Goal: Information Seeking & Learning: Learn about a topic

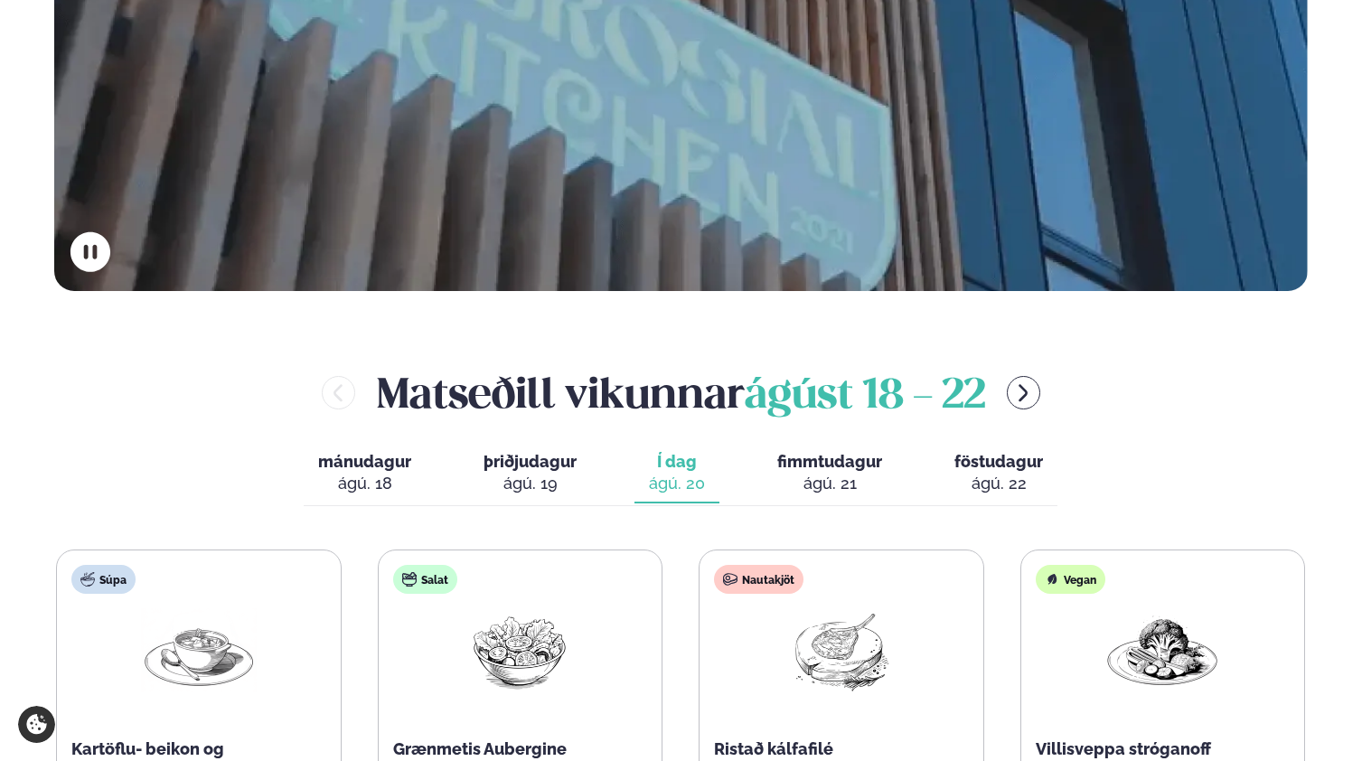
scroll to position [851, 0]
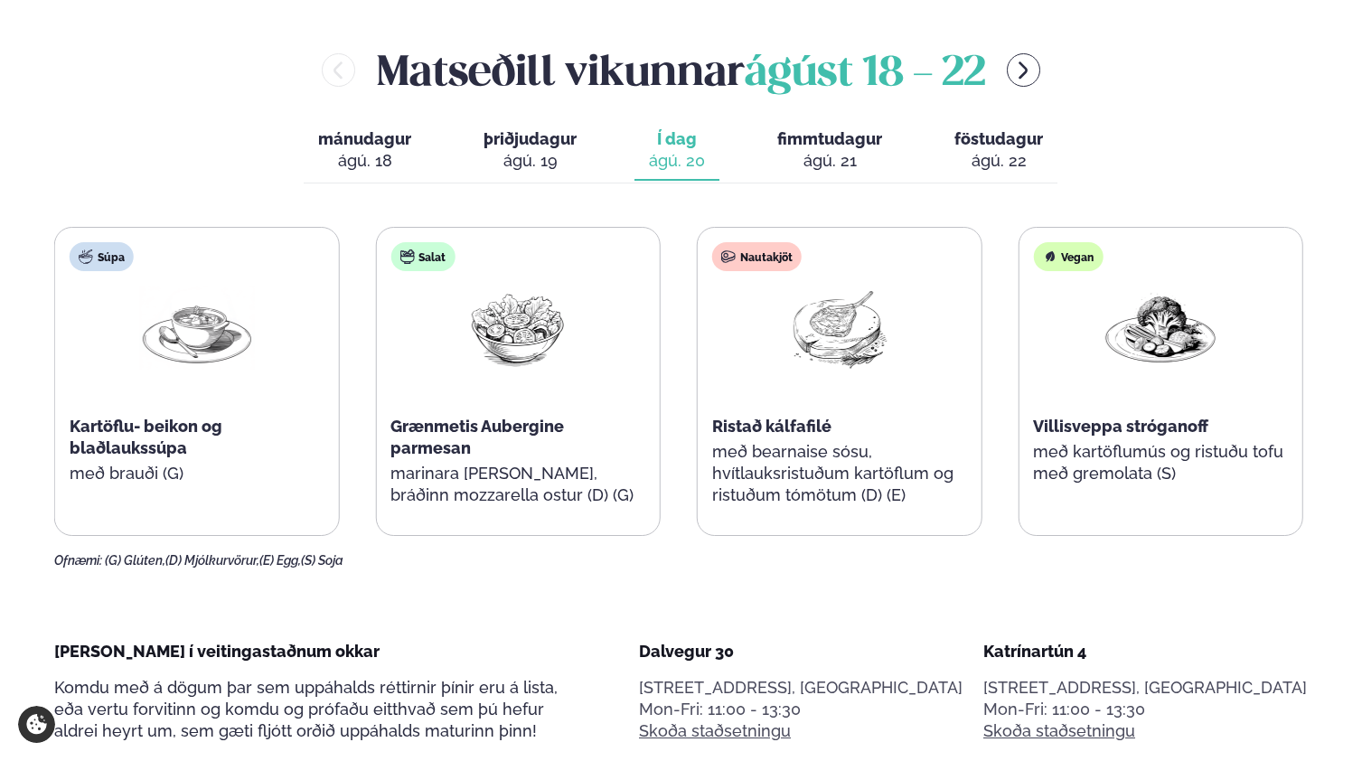
click at [633, 266] on div "Salat Grænmetis Aubergine parmesan marinara [PERSON_NAME], bráðinn mozzarella o…" at bounding box center [518, 383] width 284 height 311
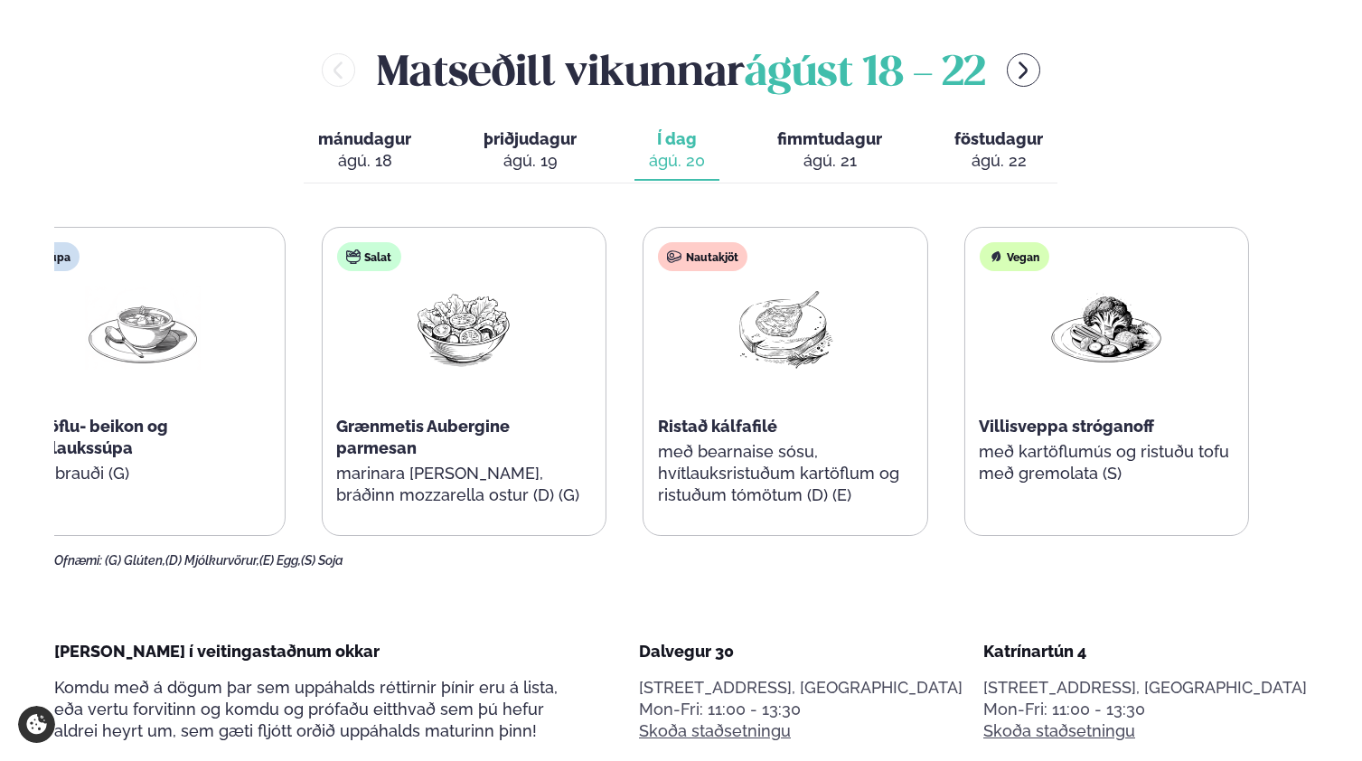
click at [526, 335] on div "Salat Grænmetis Aubergine parmesan marinara [PERSON_NAME], bráðinn mozzarella o…" at bounding box center [464, 383] width 284 height 311
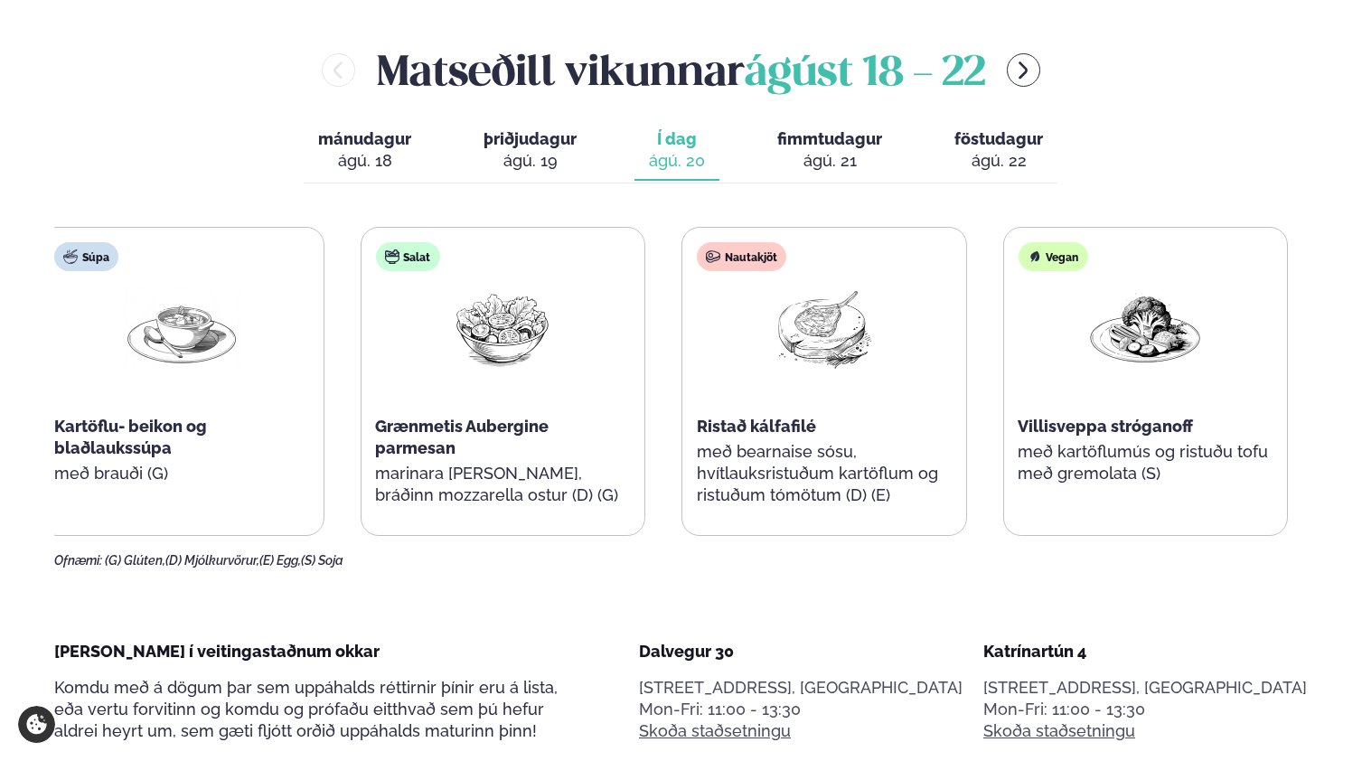
click at [595, 426] on div "Salat Grænmetis Aubergine parmesan marinara [PERSON_NAME], bráðinn mozzarella o…" at bounding box center [503, 383] width 284 height 311
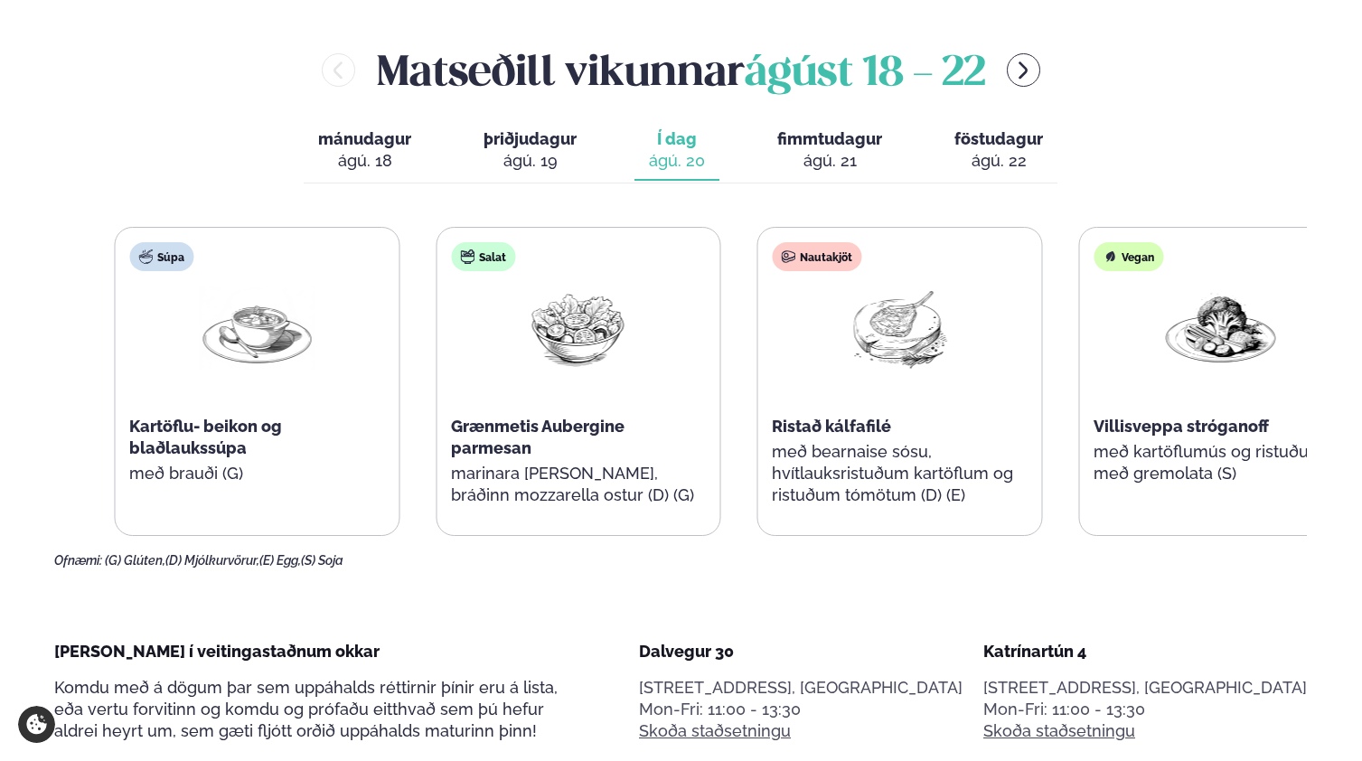
click at [519, 390] on div "Salat Grænmetis Aubergine parmesan marinara [PERSON_NAME], bráðinn mozzarella o…" at bounding box center [579, 383] width 284 height 311
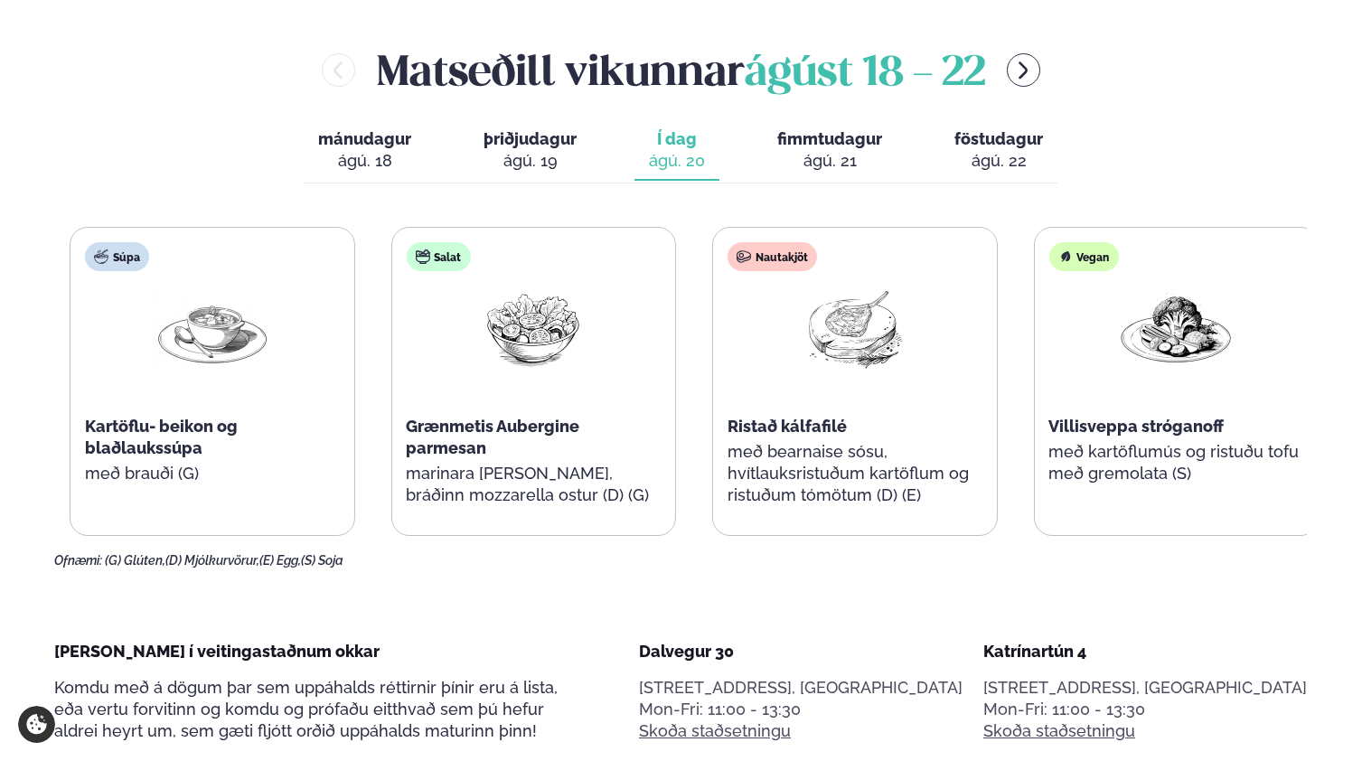
click at [506, 417] on span "Grænmetis Aubergine parmesan" at bounding box center [493, 437] width 174 height 41
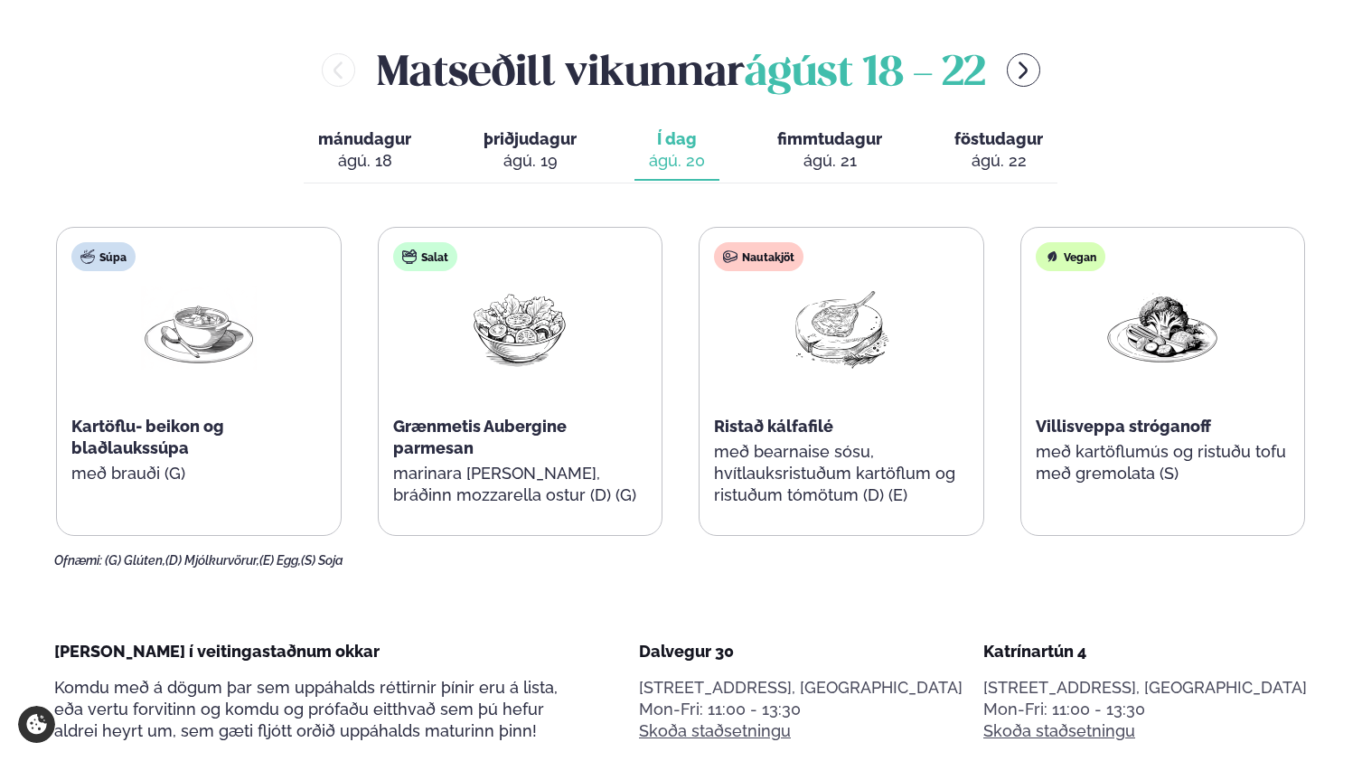
click at [512, 417] on span "Grænmetis Aubergine parmesan" at bounding box center [480, 437] width 174 height 41
click at [484, 418] on div "Salat Grænmetis Aubergine parmesan marinara [PERSON_NAME], bráðinn mozzarella o…" at bounding box center [520, 383] width 284 height 311
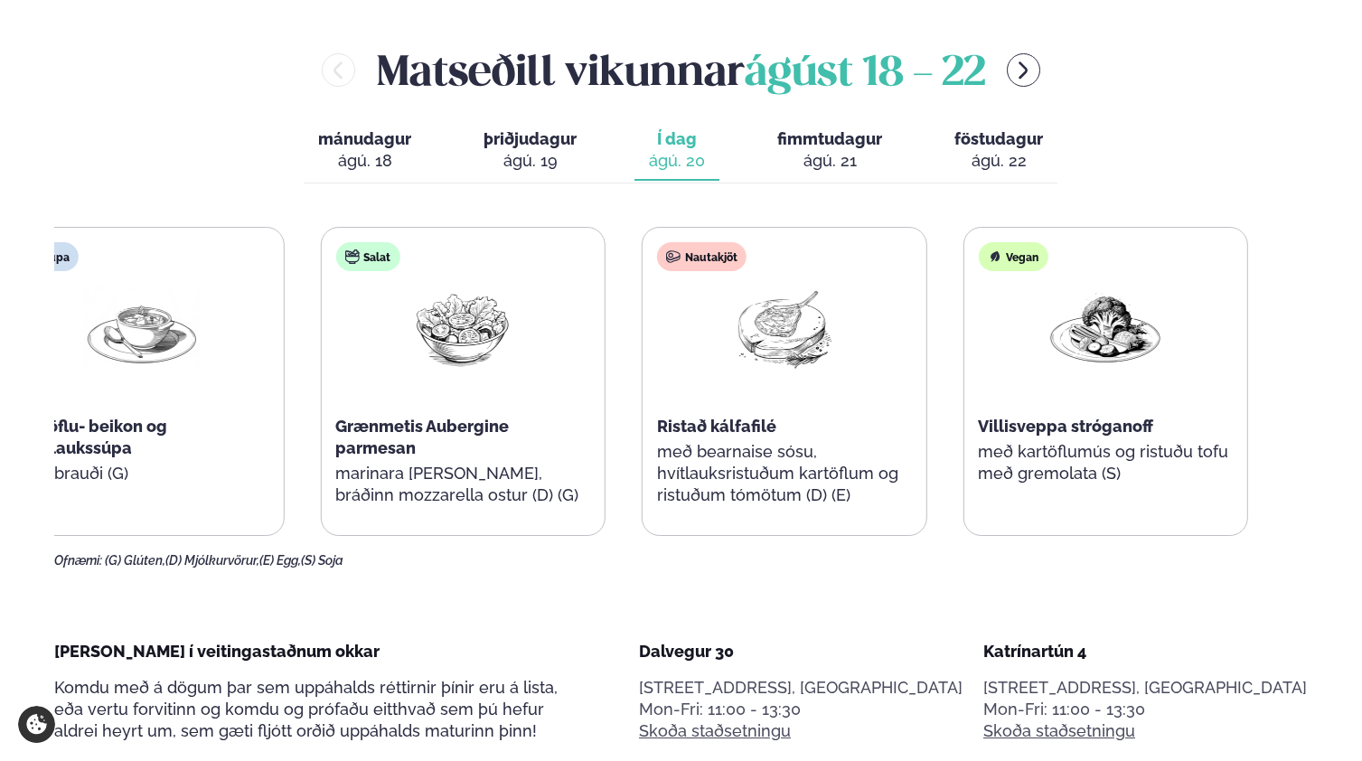
click at [415, 297] on div "Salat Grænmetis Aubergine parmesan marinara [PERSON_NAME], bráðinn mozzarella o…" at bounding box center [463, 383] width 284 height 311
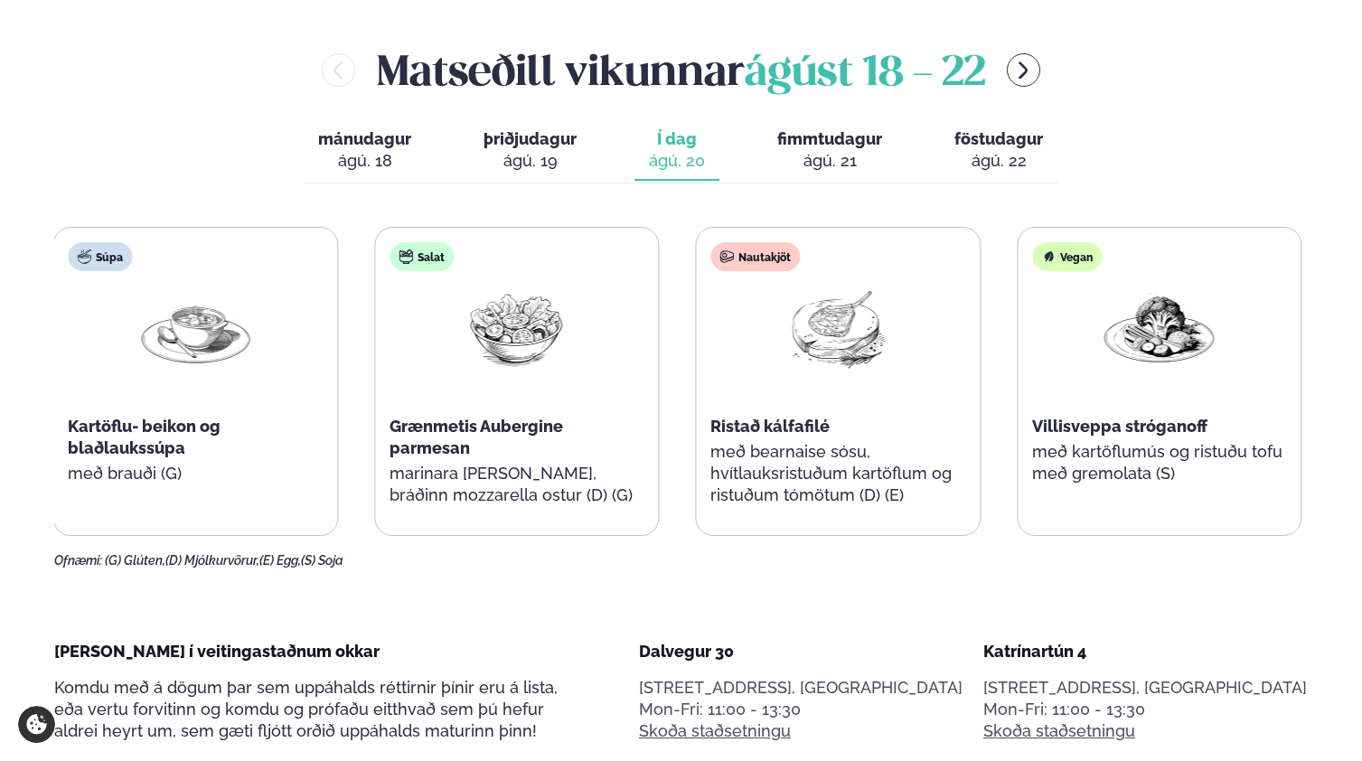
click at [428, 315] on div "Salat Grænmetis Aubergine parmesan marinara [PERSON_NAME], bráðinn mozzarella o…" at bounding box center [517, 383] width 284 height 311
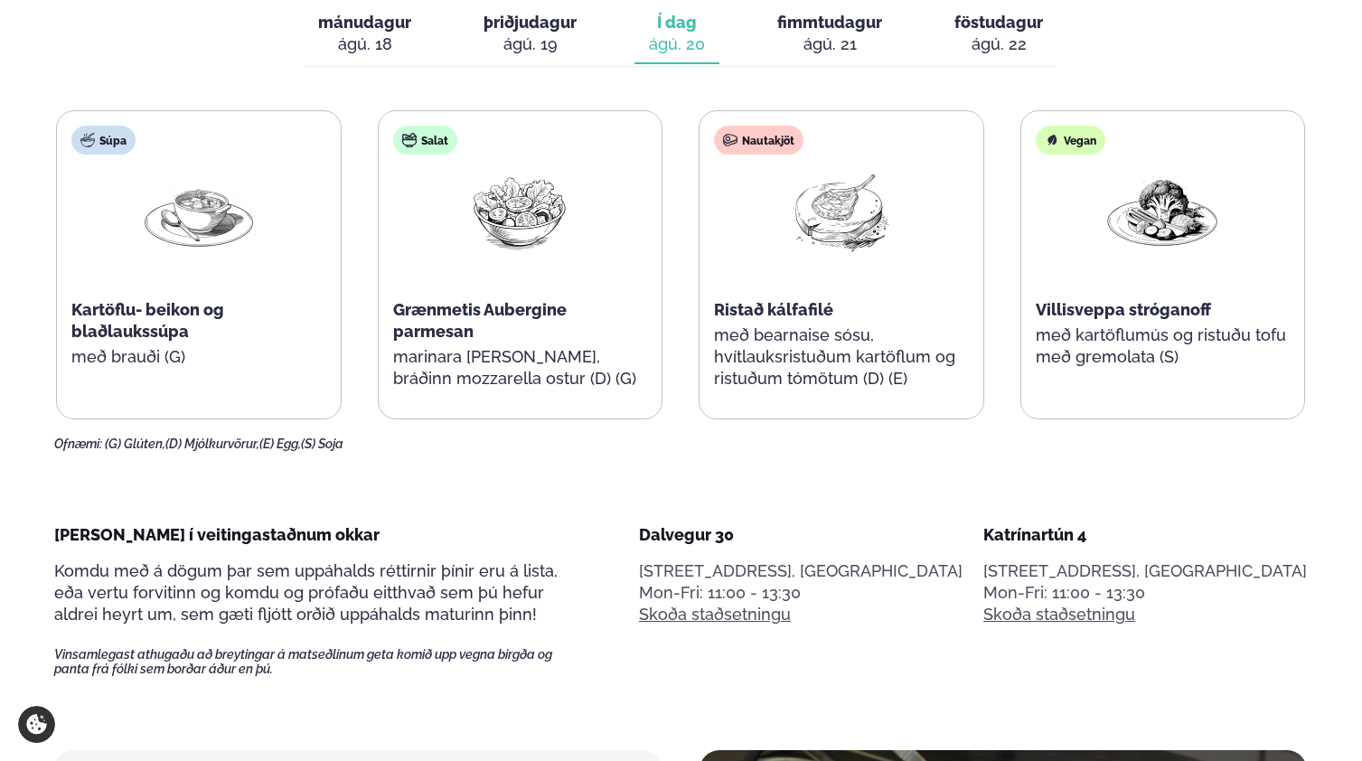
scroll to position [814, 0]
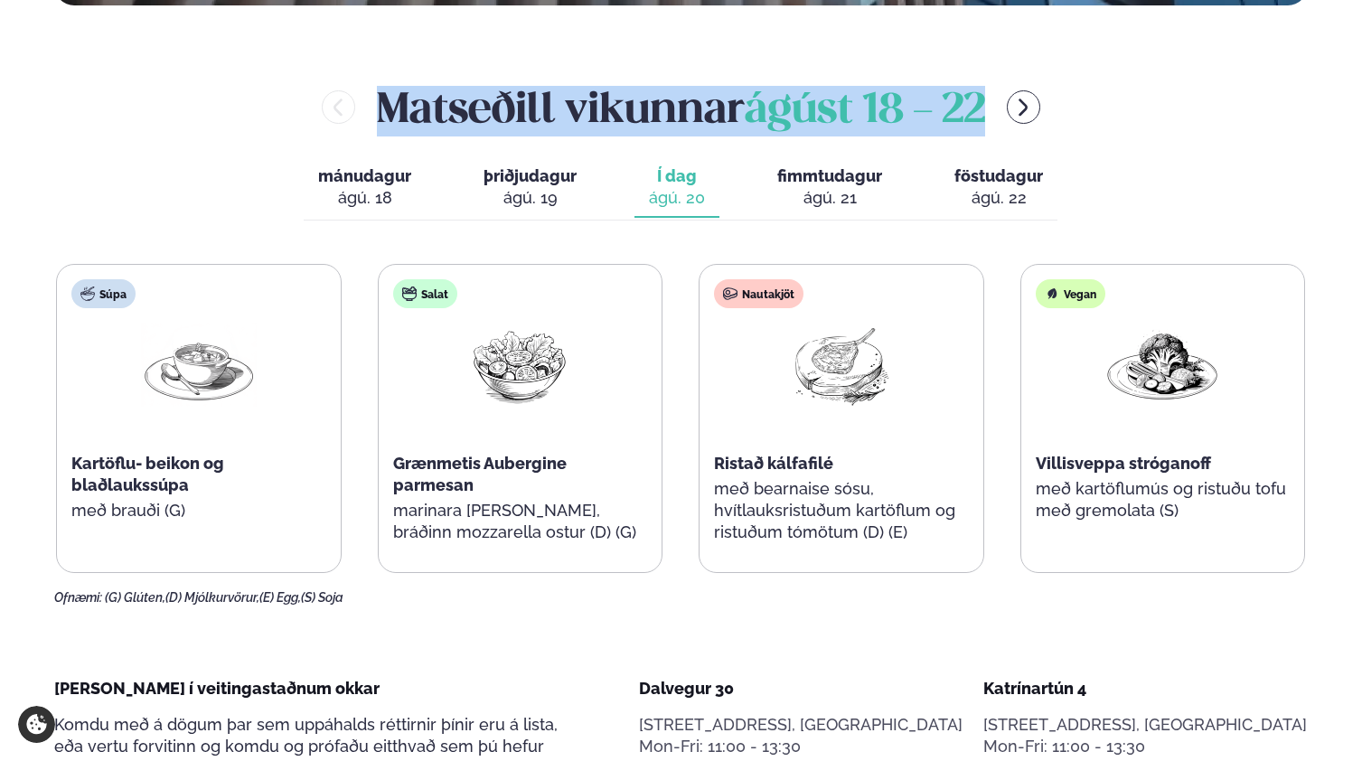
click at [334, 78] on div "Matseðill vikunnar [DATE] - [DATE]" at bounding box center [680, 107] width 1253 height 59
click at [377, 78] on h2 "Matseðill vikunnar [DATE] - [DATE]" at bounding box center [681, 107] width 608 height 59
drag, startPoint x: 383, startPoint y: 43, endPoint x: 985, endPoint y: 42, distance: 602.0
click at [985, 78] on div "Matseðill vikunnar [DATE] - [DATE]" at bounding box center [680, 107] width 1253 height 59
click at [985, 91] on span "ágúst 18 - 22" at bounding box center [865, 111] width 240 height 40
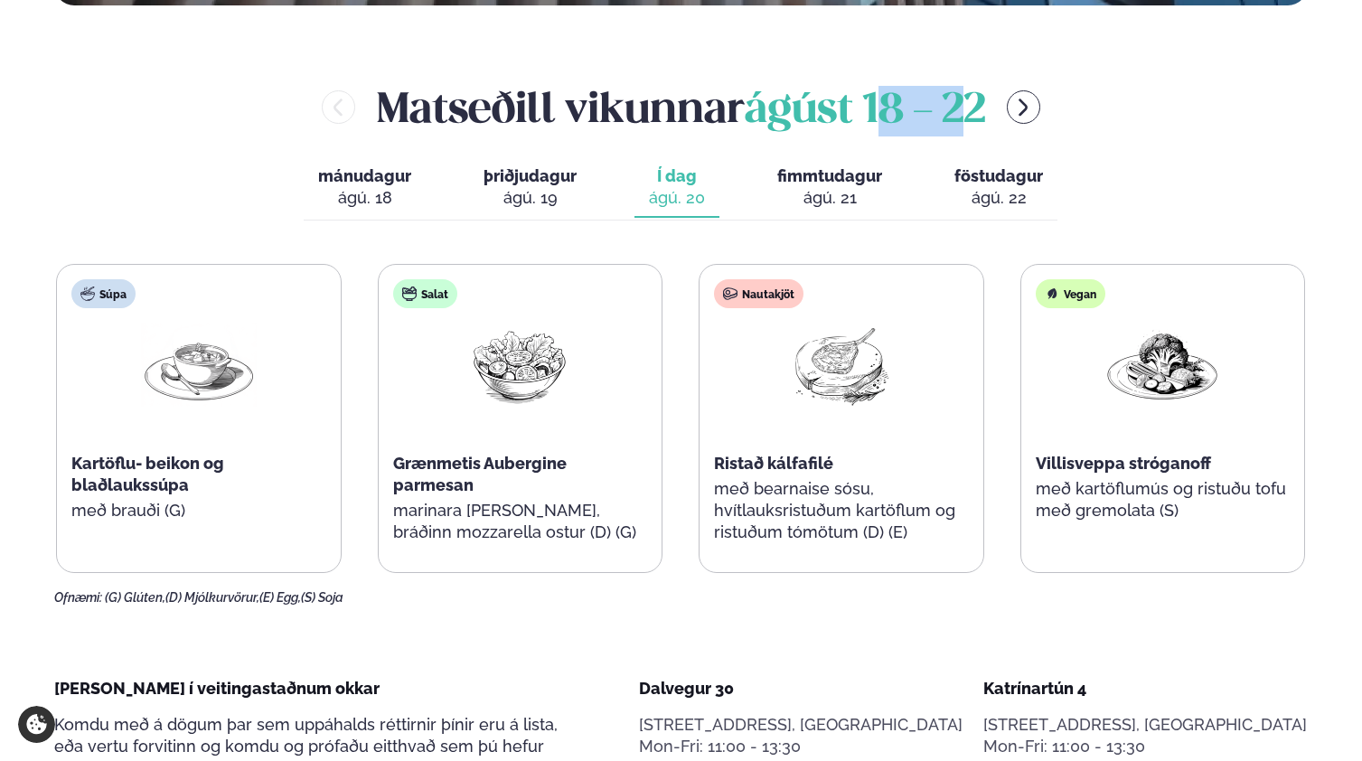
drag, startPoint x: 969, startPoint y: 43, endPoint x: 882, endPoint y: 47, distance: 86.8
click at [882, 91] on span "ágúst 18 - 22" at bounding box center [865, 111] width 240 height 40
click at [881, 91] on span "ágúst 18 - 22" at bounding box center [865, 111] width 240 height 40
drag, startPoint x: 866, startPoint y: 39, endPoint x: 993, endPoint y: 37, distance: 127.5
click at [993, 78] on div "Matseðill vikunnar [DATE] - [DATE]" at bounding box center [680, 107] width 1253 height 59
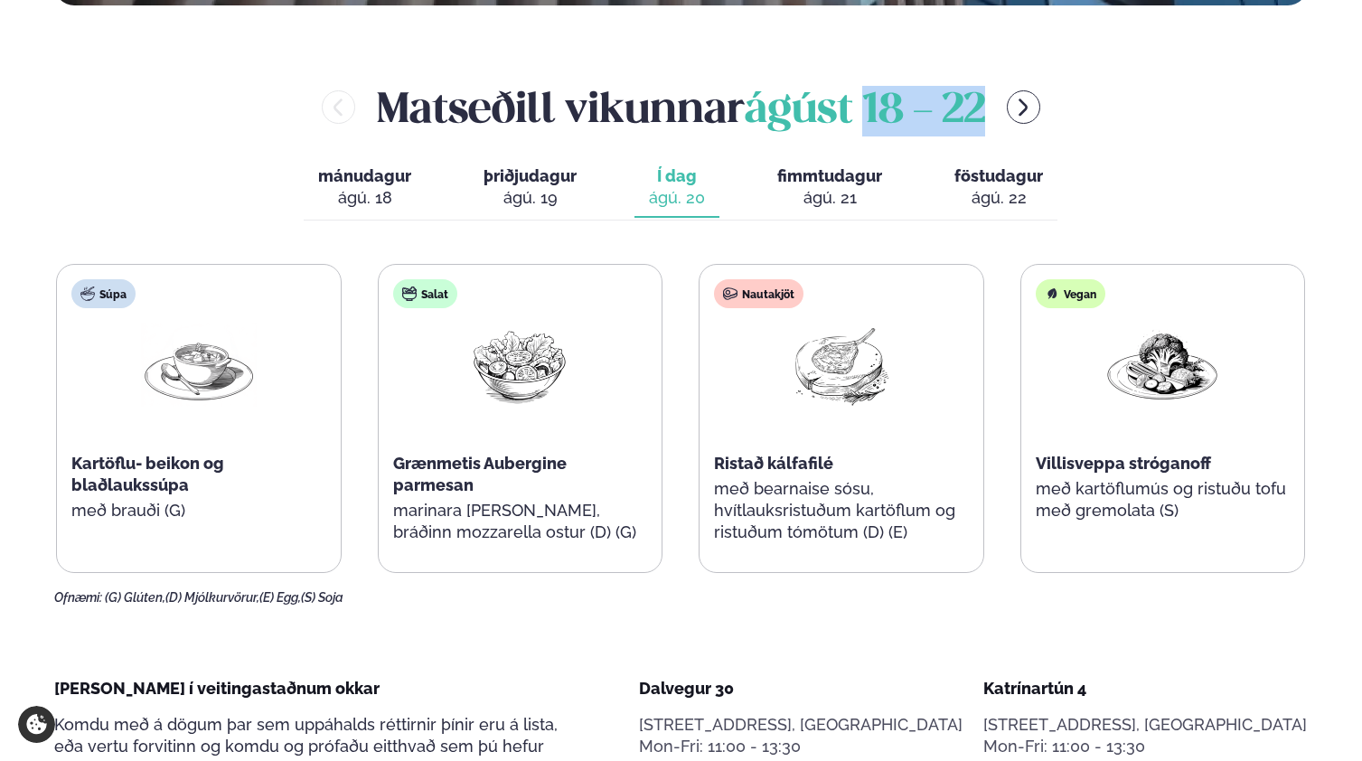
click at [815, 166] on span "fimmtudagur" at bounding box center [829, 175] width 105 height 19
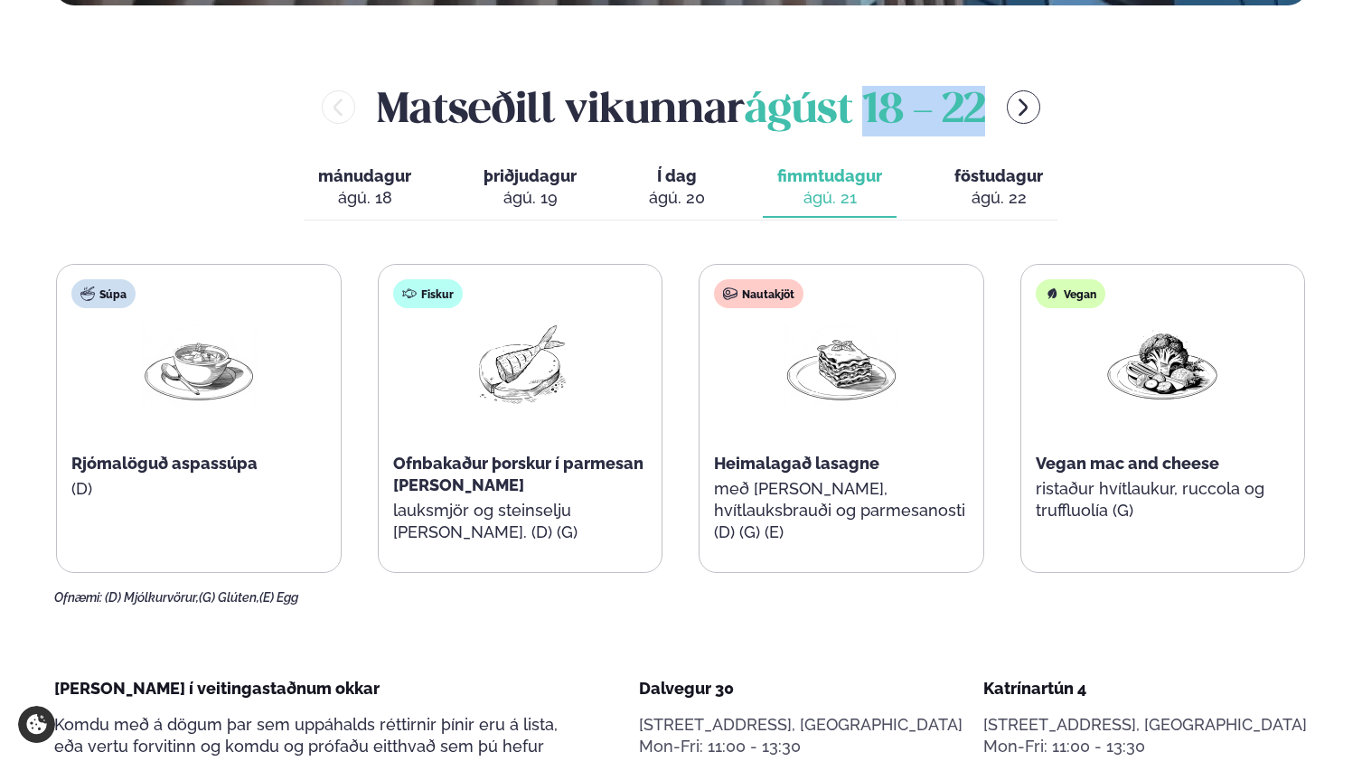
click at [973, 166] on span "föstudagur" at bounding box center [998, 175] width 89 height 19
